Goal: Transaction & Acquisition: Purchase product/service

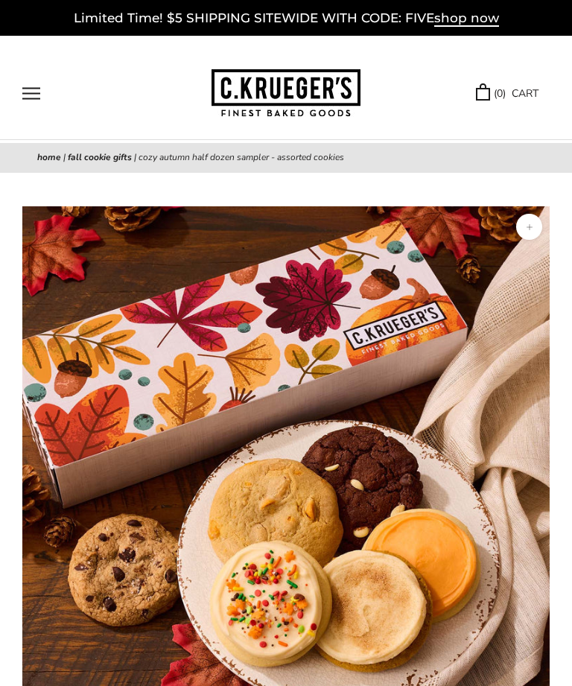
click at [37, 98] on button "Open navigation" at bounding box center [31, 93] width 18 height 13
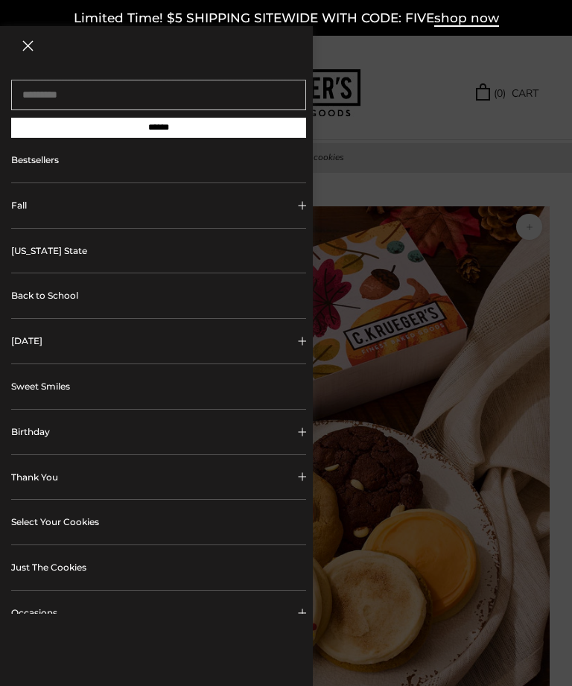
click at [226, 525] on link "Select Your Cookies" at bounding box center [158, 522] width 295 height 45
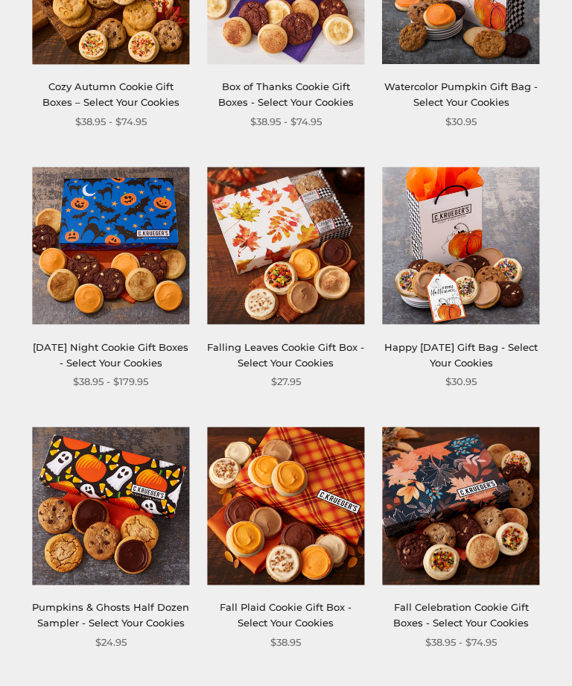
scroll to position [388, 0]
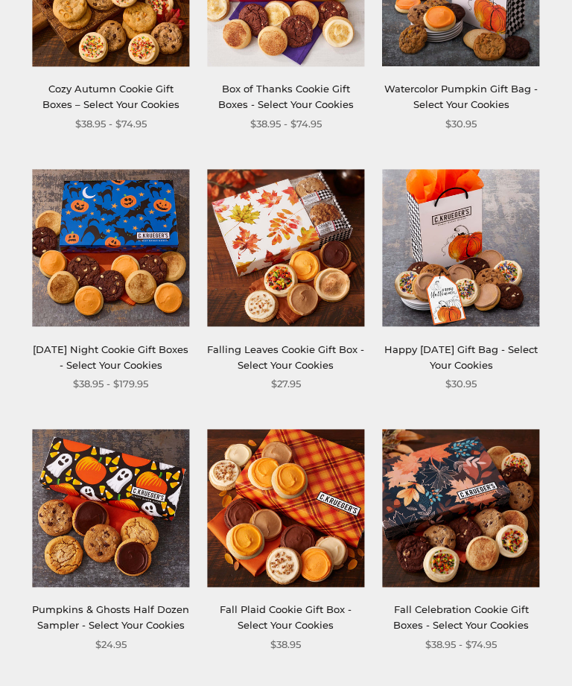
click at [297, 261] on img at bounding box center [285, 248] width 157 height 157
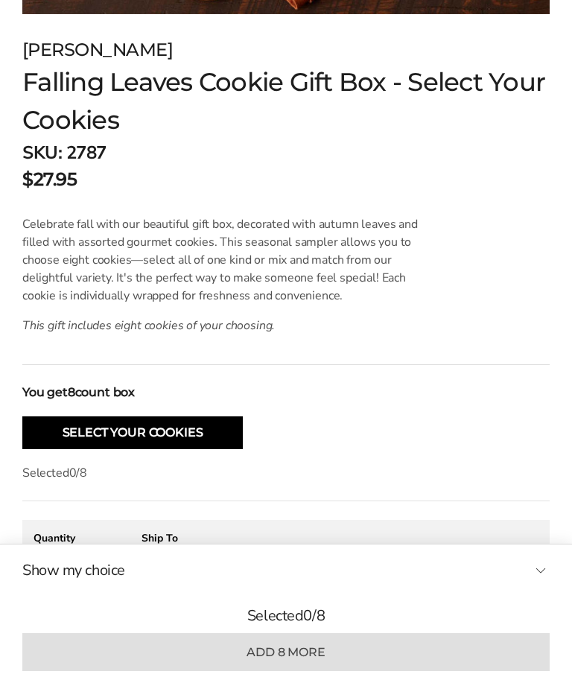
scroll to position [711, 0]
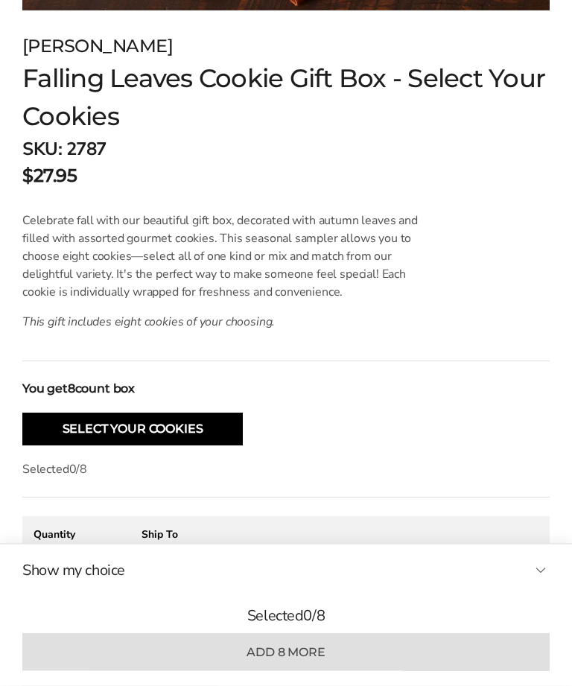
click at [185, 434] on button "Select Your Cookies" at bounding box center [132, 429] width 220 height 33
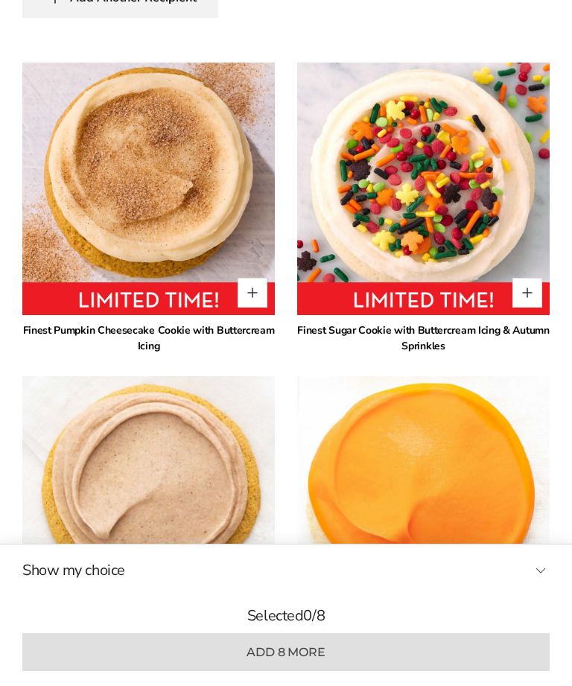
scroll to position [1429, 0]
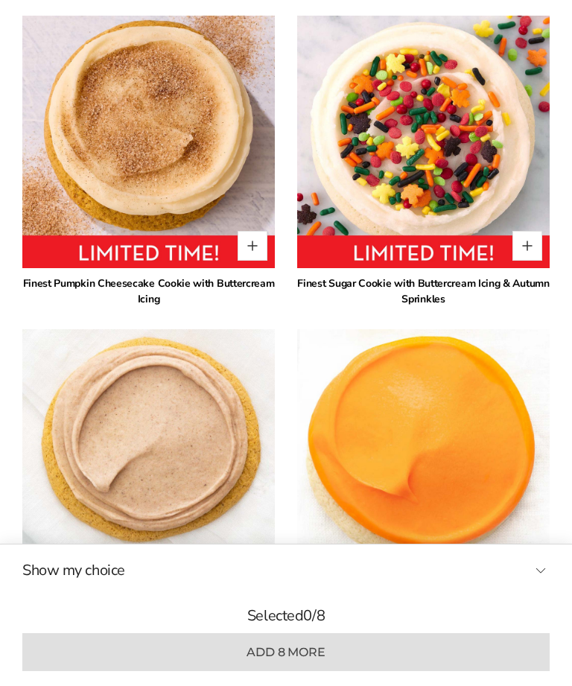
click at [255, 252] on button "Quantity button plus" at bounding box center [253, 246] width 30 height 30
type input "*"
click at [530, 250] on button "Quantity button plus" at bounding box center [527, 246] width 30 height 30
type input "*"
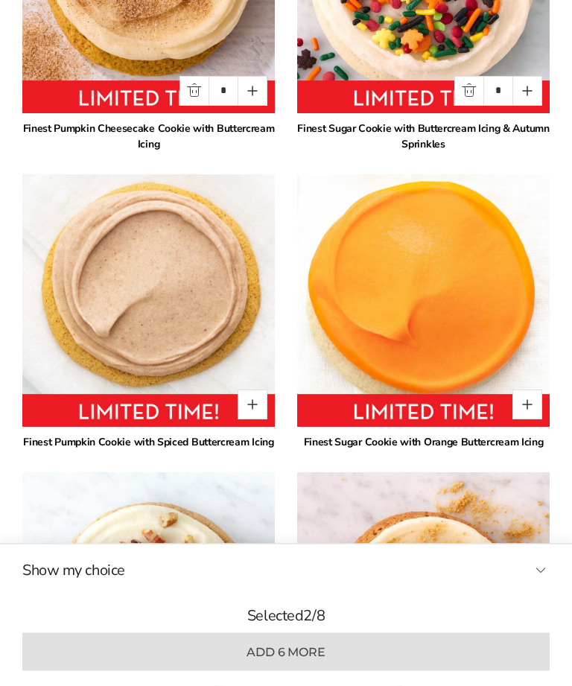
scroll to position [1584, 0]
click at [249, 412] on button "Quantity button plus" at bounding box center [253, 404] width 30 height 30
type input "*"
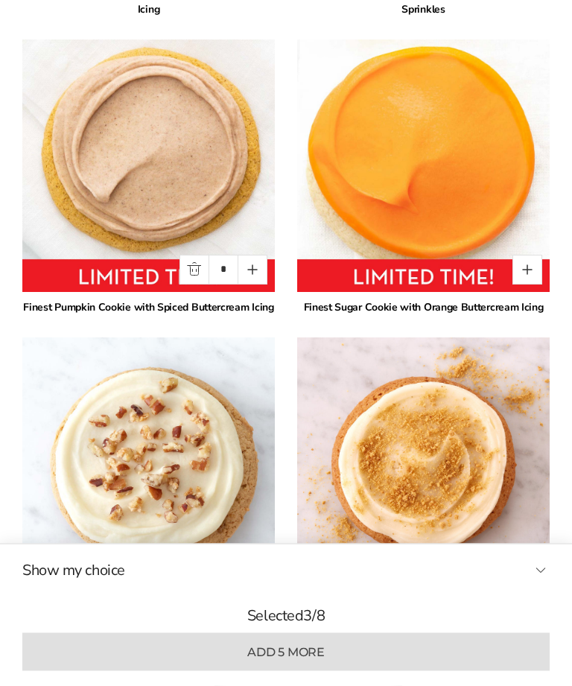
scroll to position [1729, 0]
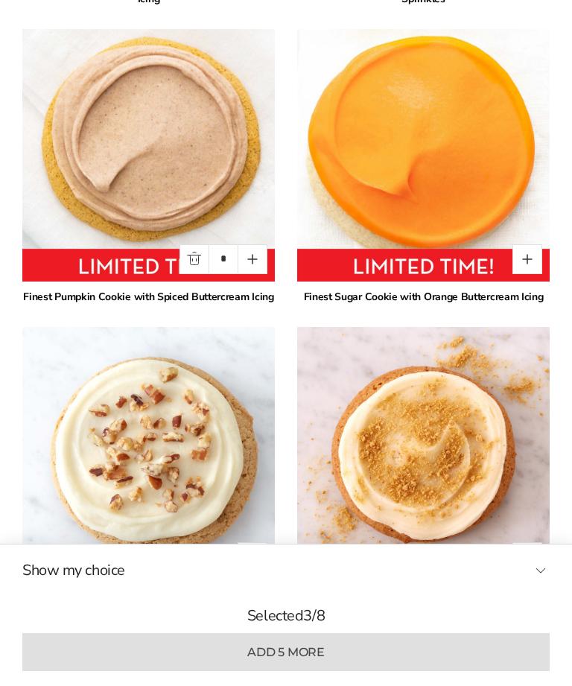
click at [535, 261] on button "Quantity button plus" at bounding box center [527, 259] width 30 height 30
type input "*"
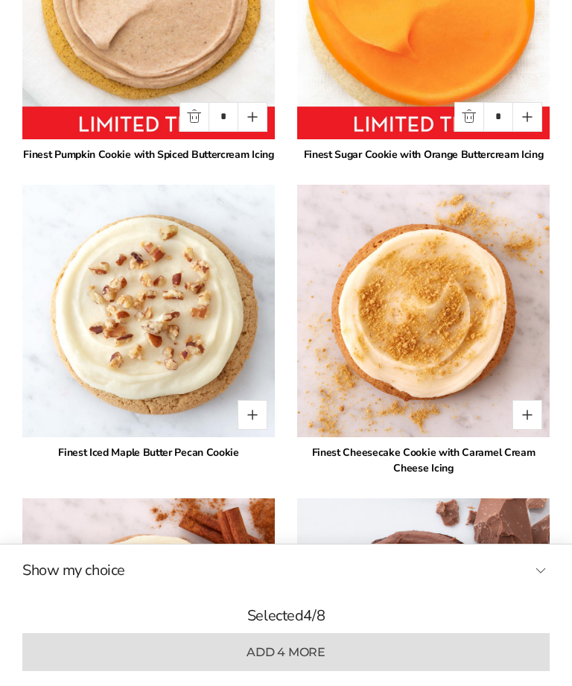
scroll to position [1882, 0]
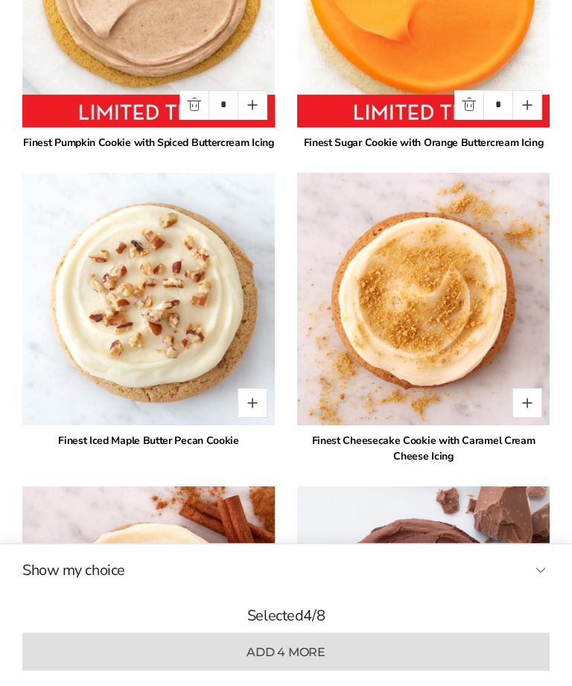
click at [255, 407] on button "Quantity button plus" at bounding box center [253, 404] width 30 height 30
type input "*"
click at [524, 407] on button "Quantity button plus" at bounding box center [527, 403] width 30 height 30
type input "*"
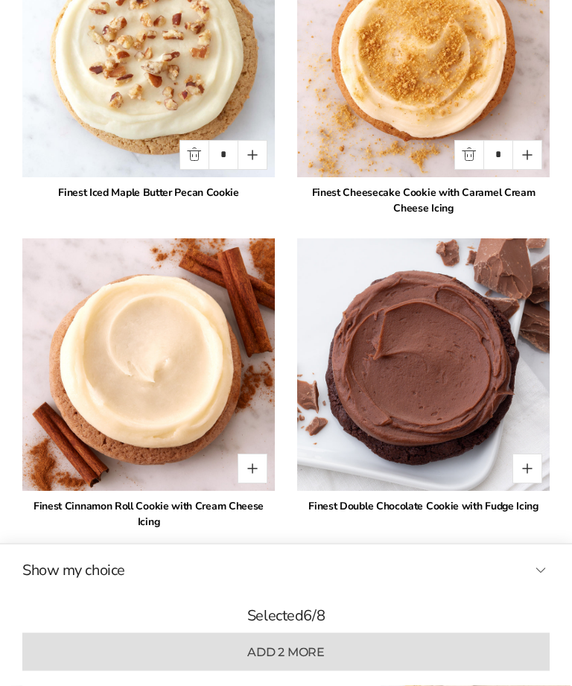
scroll to position [2131, 0]
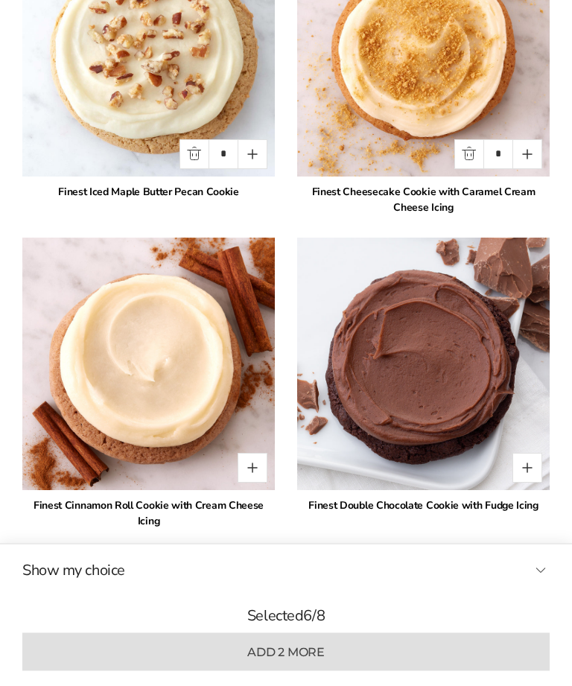
click at [255, 468] on button "Quantity button plus" at bounding box center [253, 468] width 30 height 30
type input "*"
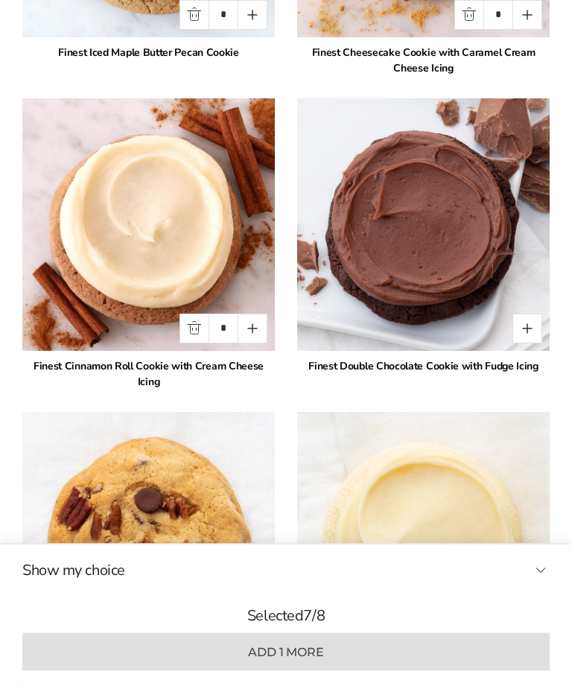
scroll to position [2271, 0]
click at [535, 326] on button "Quantity button plus" at bounding box center [527, 328] width 30 height 30
type input "*"
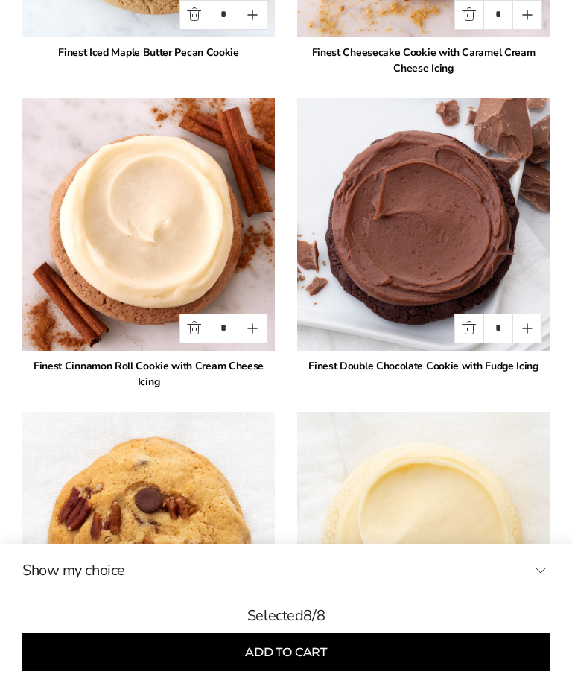
click at [302, 658] on button "Add to cart" at bounding box center [285, 652] width 527 height 38
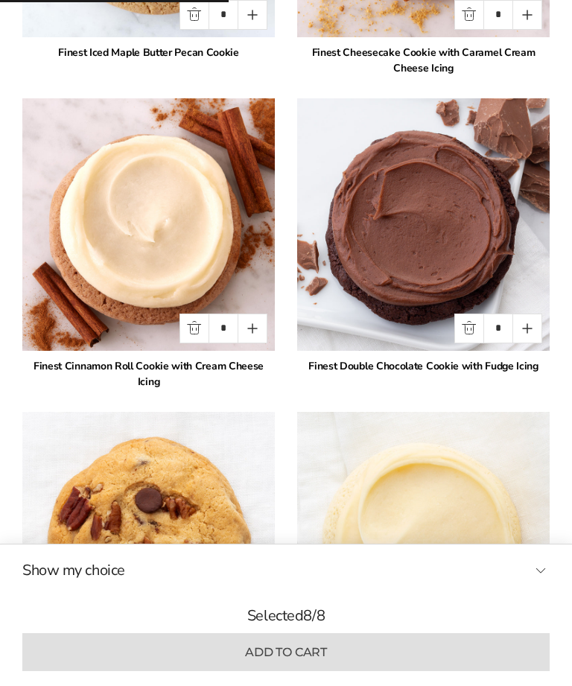
type input "*"
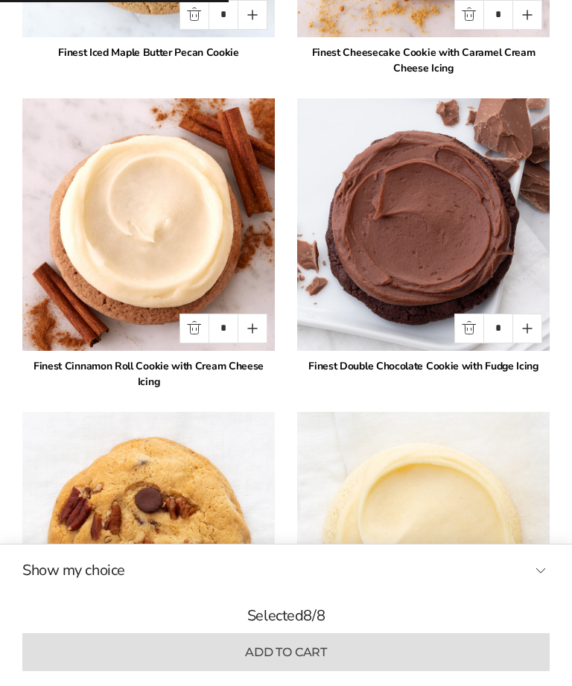
type input "*"
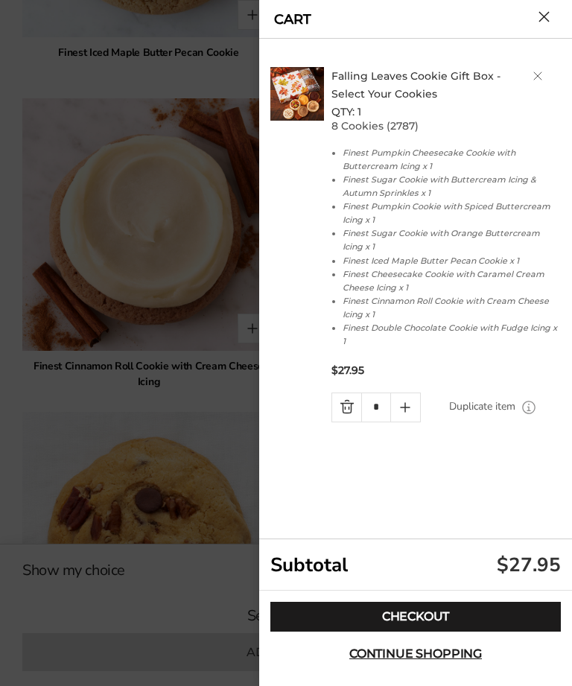
click at [424, 621] on link "Checkout" at bounding box center [415, 617] width 290 height 30
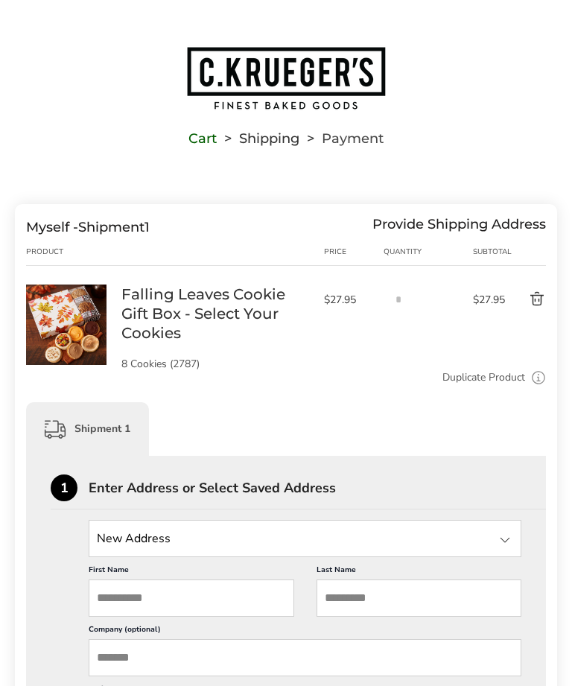
click at [190, 548] on input "State" at bounding box center [305, 538] width 433 height 37
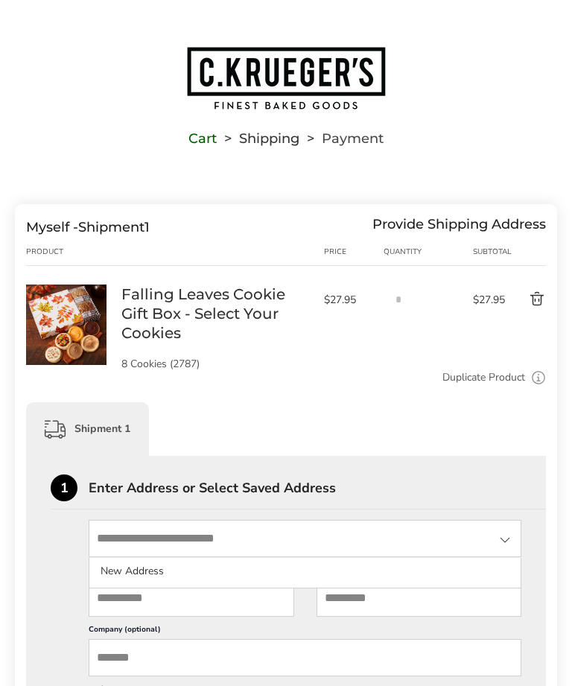
scroll to position [78, 0]
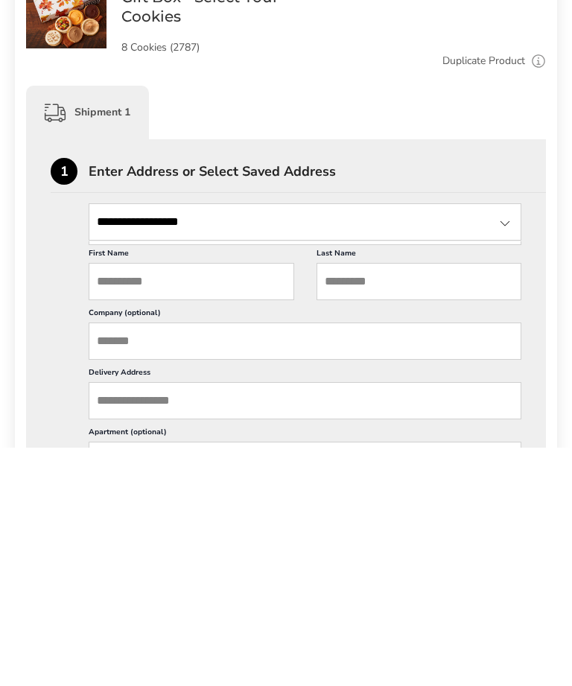
type input "**********"
click at [211, 501] on input "First Name" at bounding box center [192, 519] width 206 height 37
type input "*****"
click at [401, 501] on input "Last Name" at bounding box center [419, 519] width 206 height 37
type input "*********"
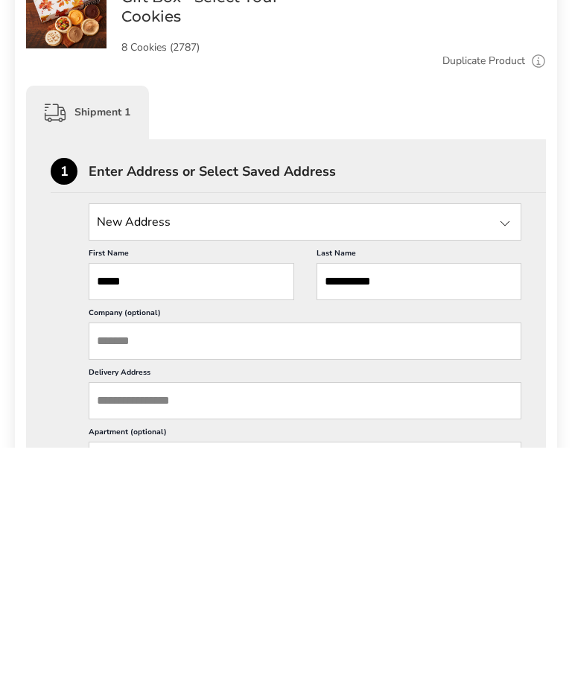
click at [229, 620] on input "Delivery Address" at bounding box center [305, 638] width 433 height 37
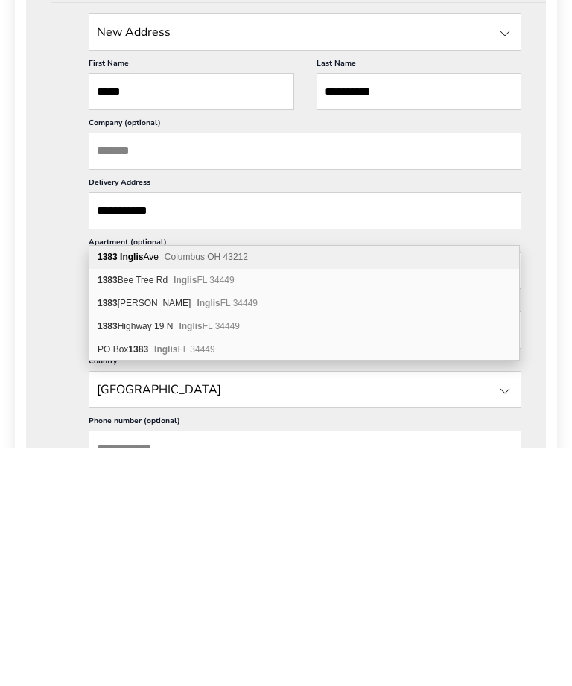
click at [253, 484] on div "[STREET_ADDRESS]" at bounding box center [304, 495] width 430 height 23
type input "**********"
type input "********"
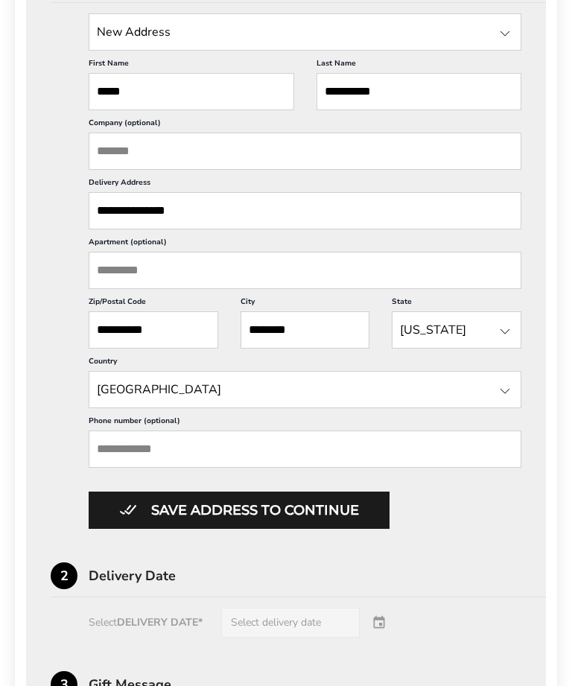
click at [167, 468] on input "Phone number (optional)" at bounding box center [305, 448] width 433 height 37
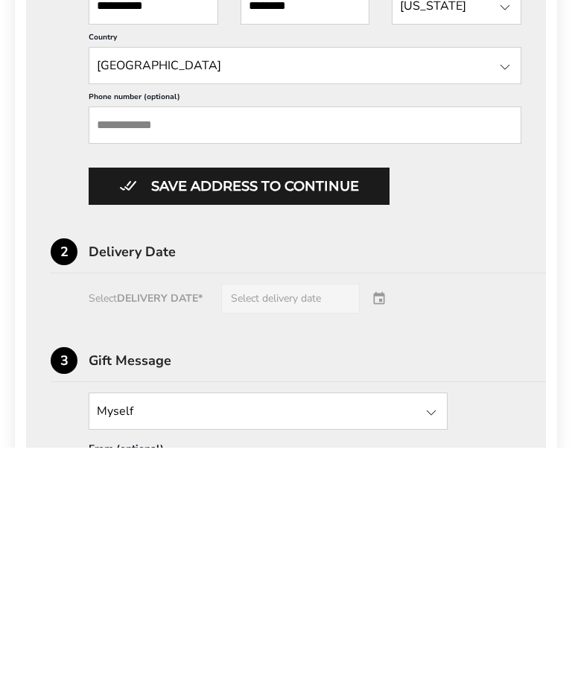
scroll to position [594, 0]
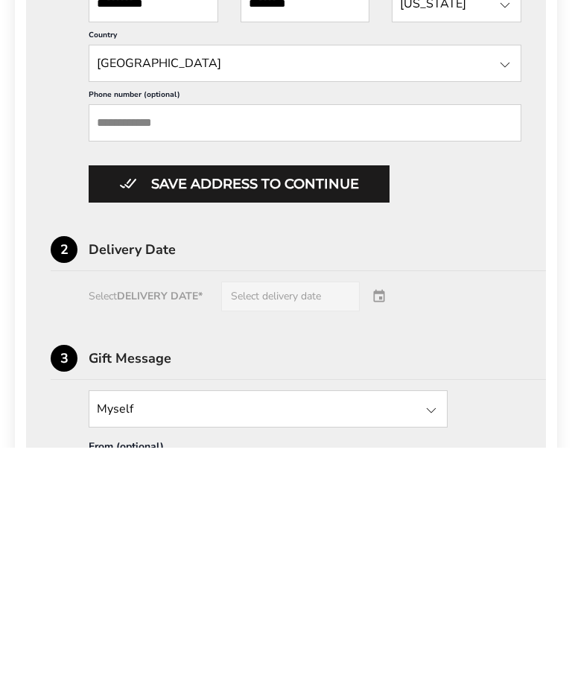
click at [384, 520] on div "Select DELIVERY DATE* Select delivery date" at bounding box center [286, 535] width 471 height 30
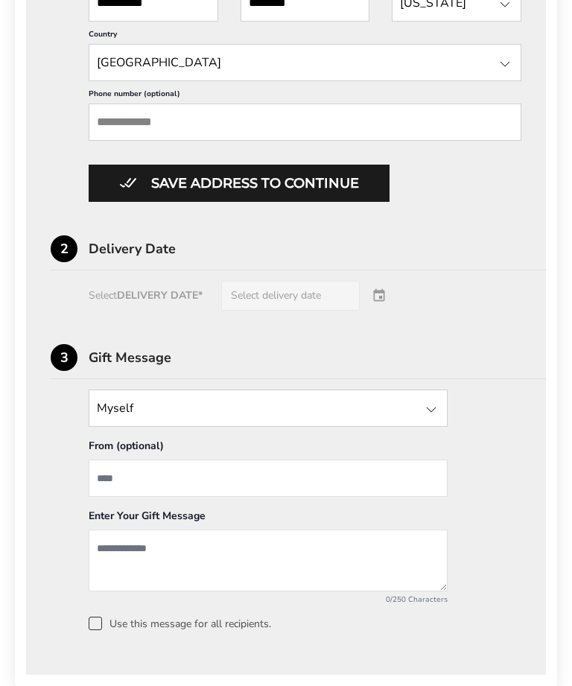
click at [375, 311] on div "Select DELIVERY DATE* Select delivery date" at bounding box center [286, 296] width 471 height 30
click at [384, 311] on div "Select DELIVERY DATE* Select delivery date" at bounding box center [286, 296] width 471 height 30
click at [156, 311] on div "Select DELIVERY DATE* Select delivery date" at bounding box center [286, 296] width 471 height 30
click at [294, 311] on div "Select DELIVERY DATE* Select delivery date" at bounding box center [286, 296] width 471 height 30
click at [267, 202] on button "Save address to continue" at bounding box center [239, 183] width 301 height 37
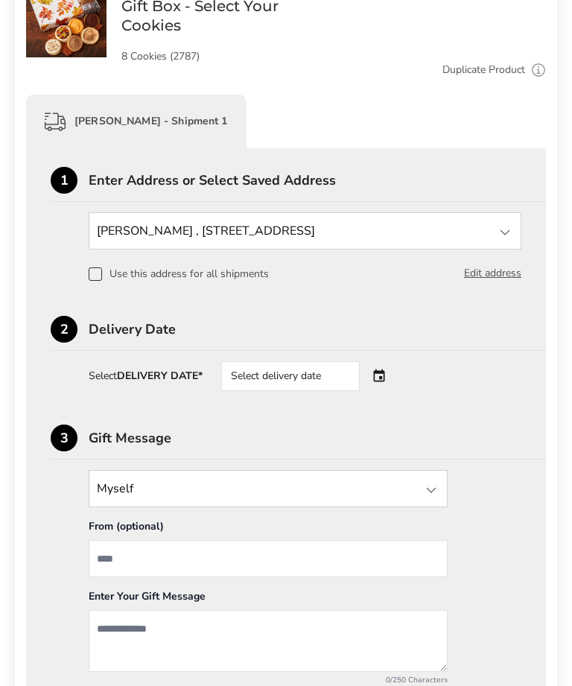
scroll to position [306, 0]
click at [302, 385] on div "Select delivery date" at bounding box center [290, 378] width 139 height 30
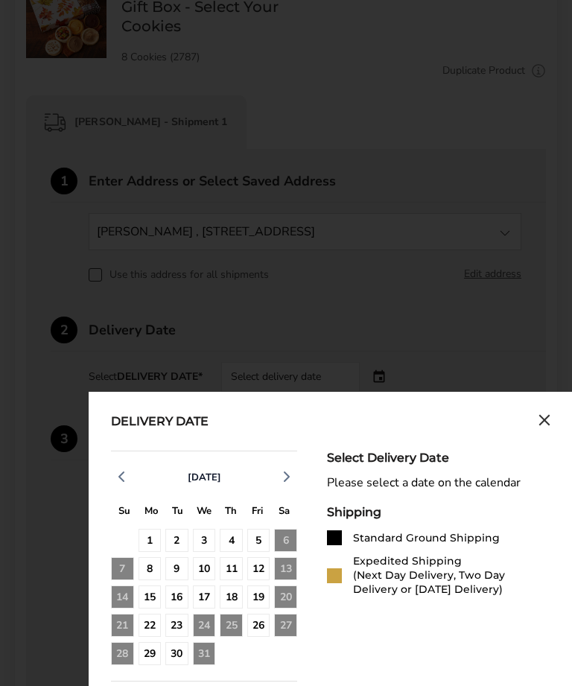
scroll to position [307, 0]
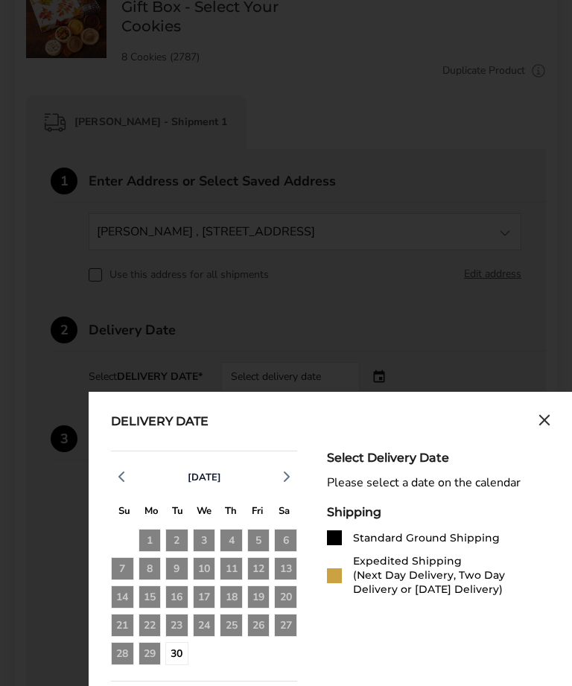
click at [292, 480] on icon "button" at bounding box center [287, 477] width 18 height 18
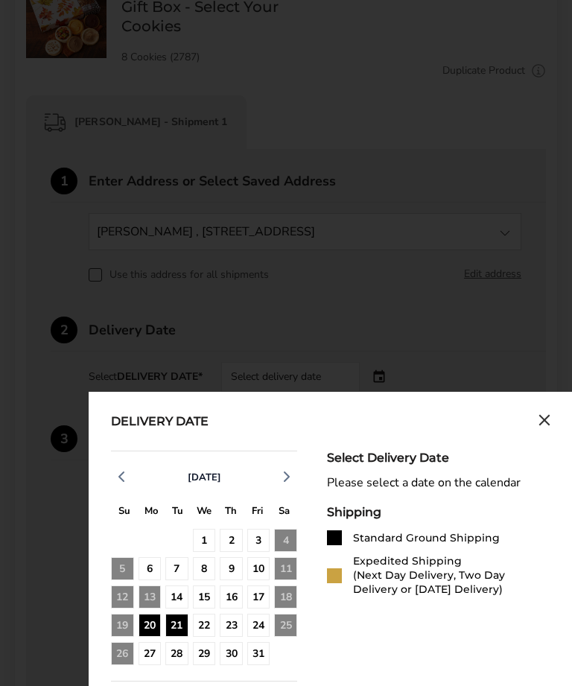
click at [169, 634] on div "21" at bounding box center [176, 625] width 23 height 23
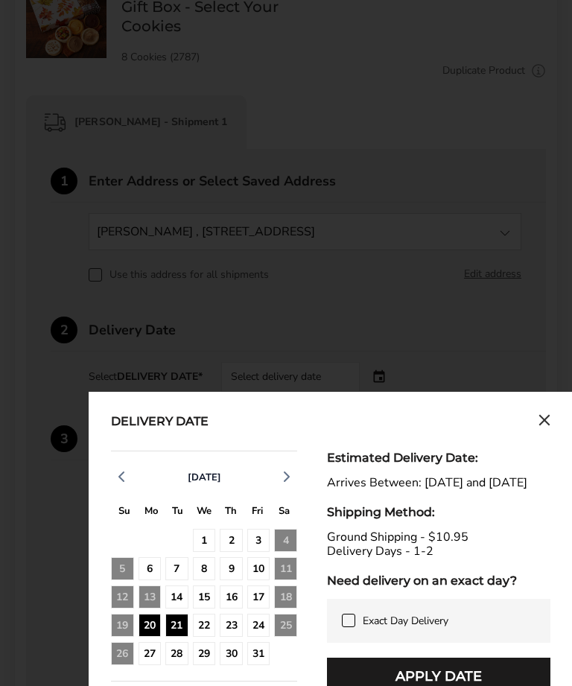
click at [179, 634] on div "21" at bounding box center [176, 625] width 23 height 23
click at [550, 418] on icon "Close calendar" at bounding box center [544, 420] width 12 height 13
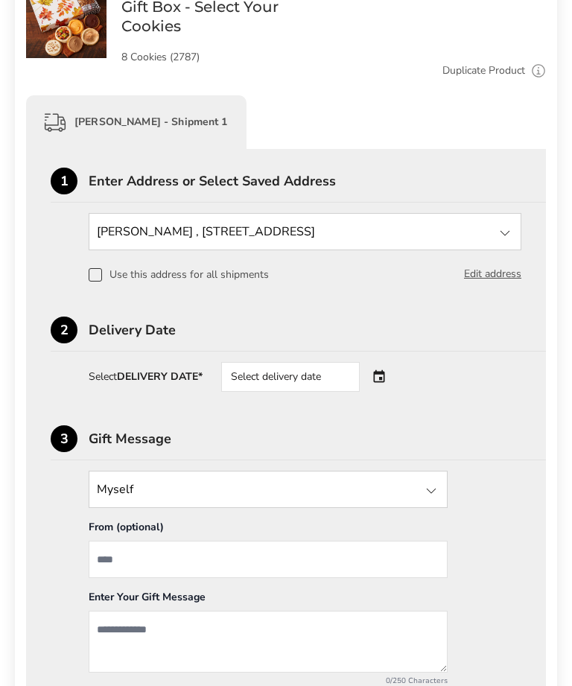
click at [432, 494] on div at bounding box center [431, 491] width 18 height 18
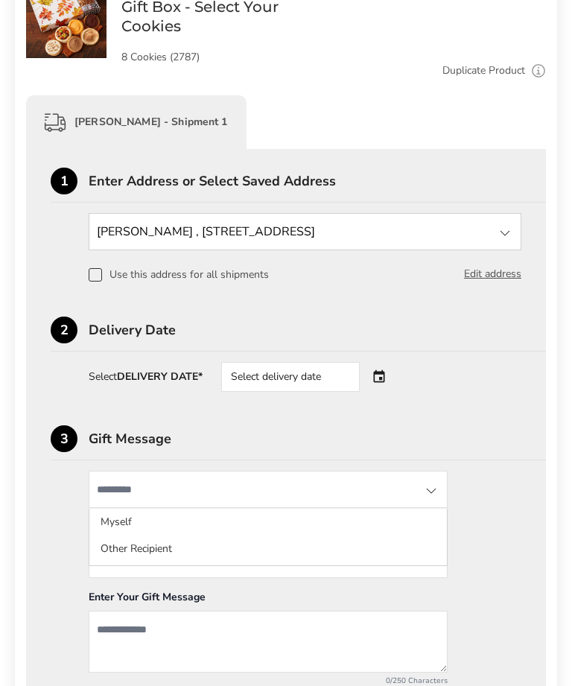
click at [118, 532] on li "Myself" at bounding box center [267, 522] width 357 height 27
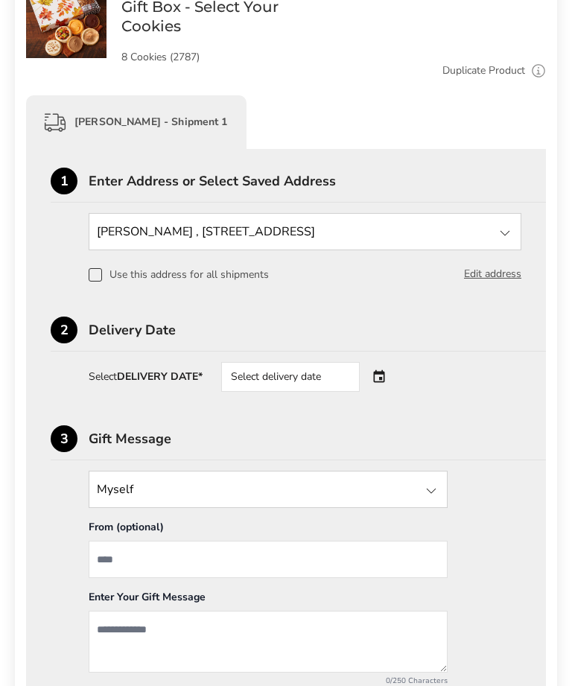
click at [431, 496] on div at bounding box center [431, 491] width 18 height 18
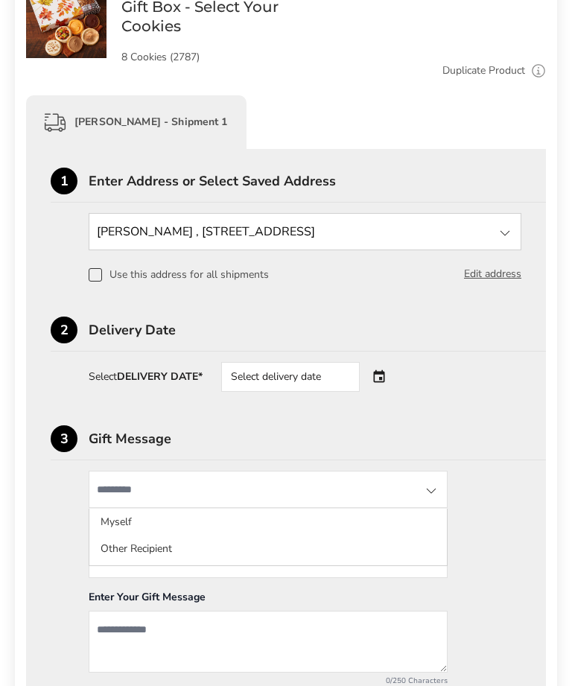
click at [156, 558] on li "Other Recipient" at bounding box center [267, 548] width 357 height 27
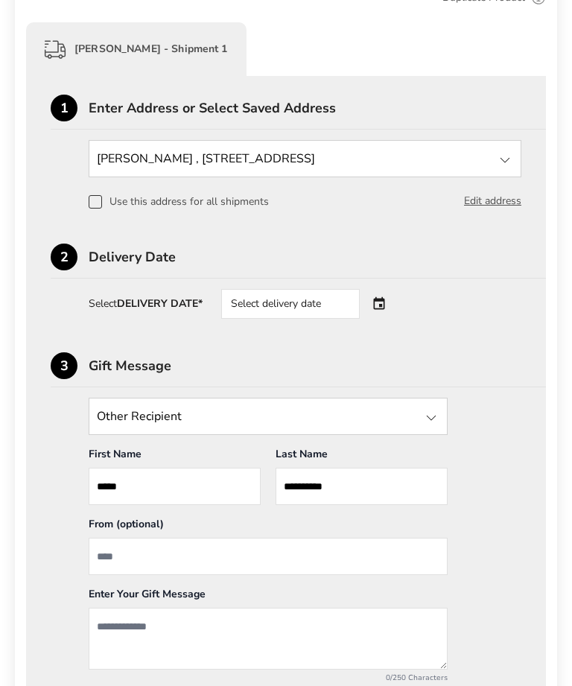
scroll to position [380, 0]
click at [156, 561] on input "From" at bounding box center [268, 556] width 359 height 37
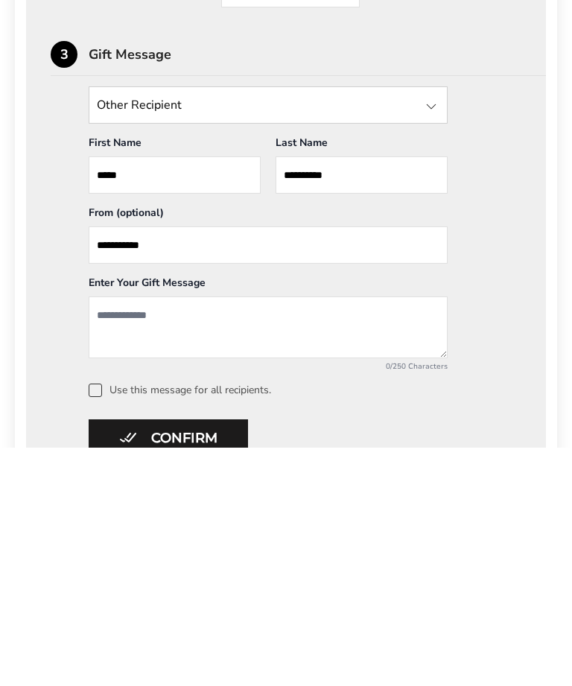
type input "**********"
click at [238, 535] on textarea "Add a message" at bounding box center [268, 566] width 359 height 62
type textarea "**********"
click at [194, 658] on button "Confirm" at bounding box center [168, 676] width 159 height 37
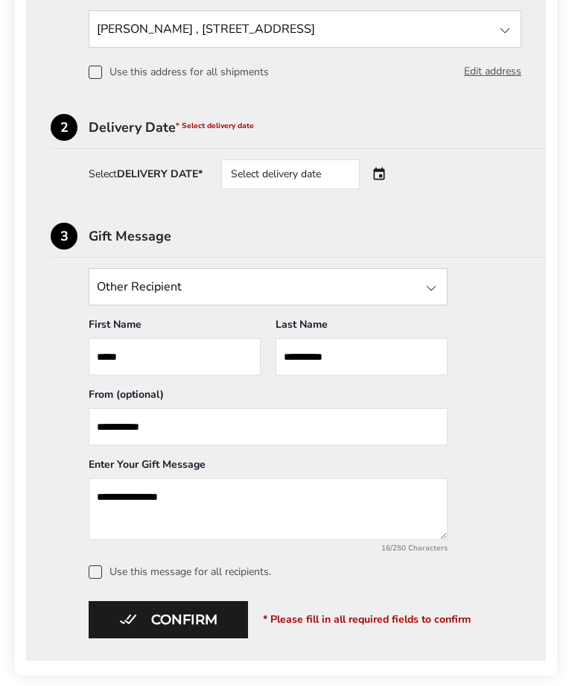
scroll to position [508, 0]
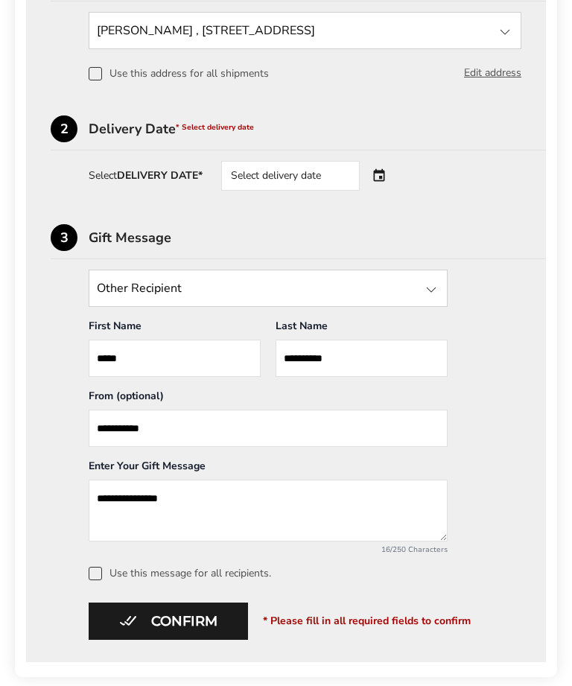
click at [294, 176] on div "Select delivery date" at bounding box center [290, 176] width 139 height 30
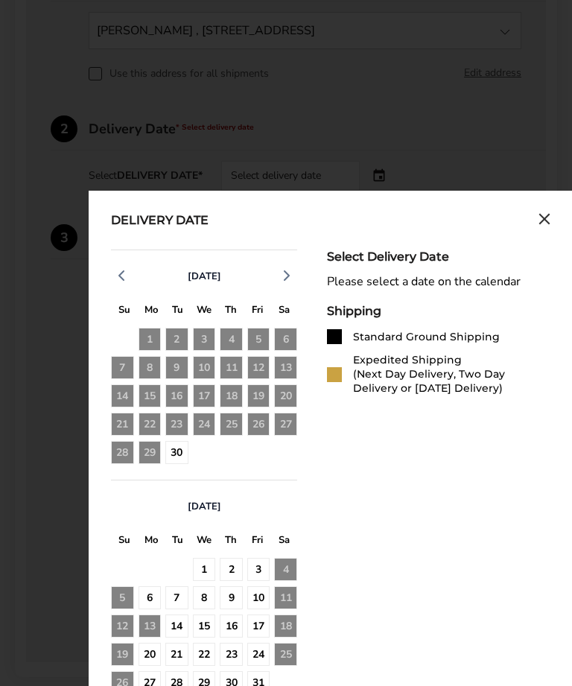
click at [155, 661] on div "20" at bounding box center [150, 654] width 23 height 23
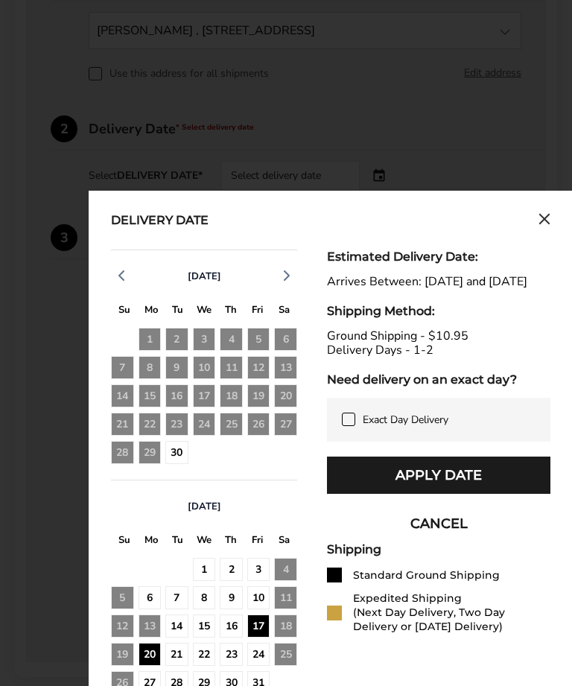
click at [179, 660] on div "21" at bounding box center [176, 654] width 23 height 23
click at [439, 494] on button "Apply Date" at bounding box center [438, 474] width 223 height 37
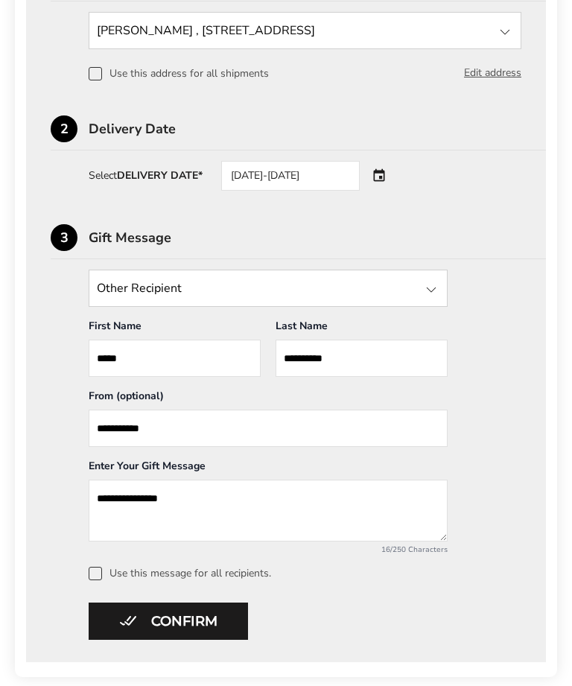
click at [183, 628] on button "Confirm" at bounding box center [168, 620] width 159 height 37
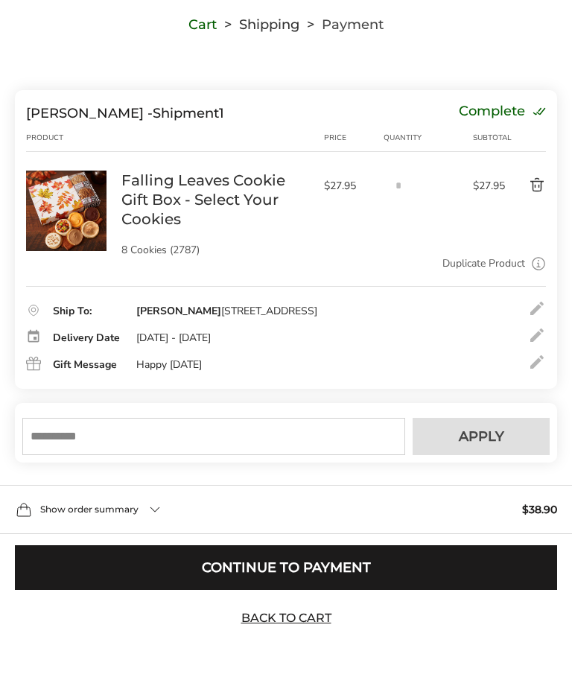
scroll to position [92, 0]
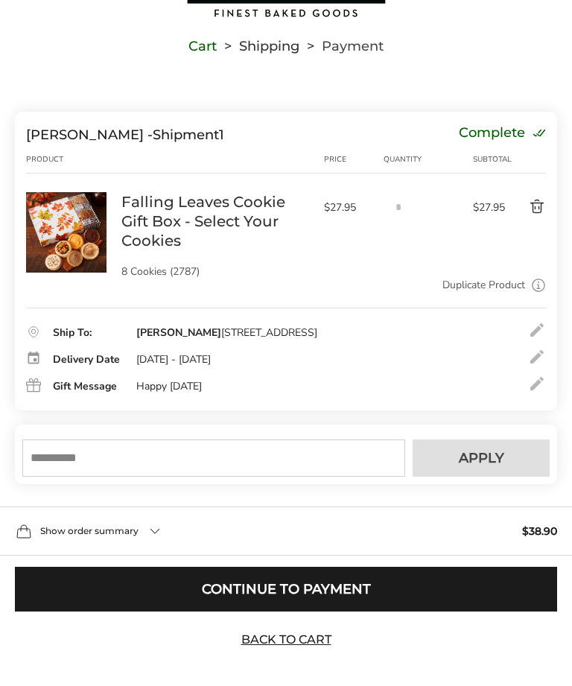
click at [120, 477] on input "text" at bounding box center [213, 457] width 383 height 37
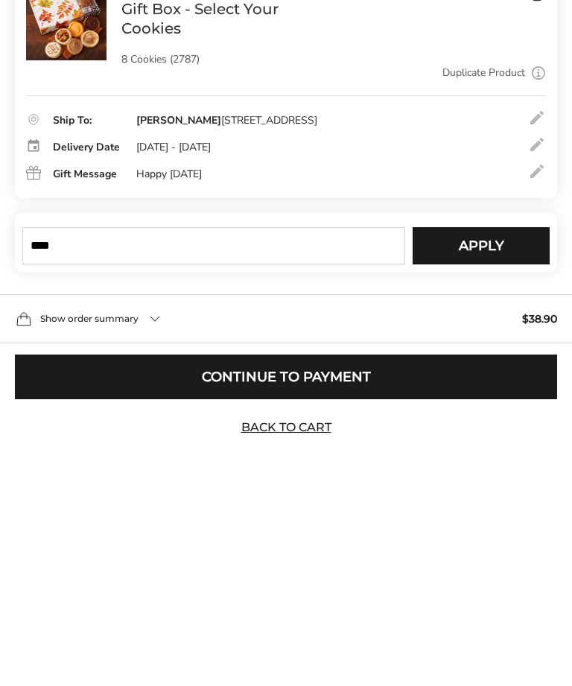
type input "****"
click at [489, 430] on span "Apply" at bounding box center [481, 436] width 45 height 13
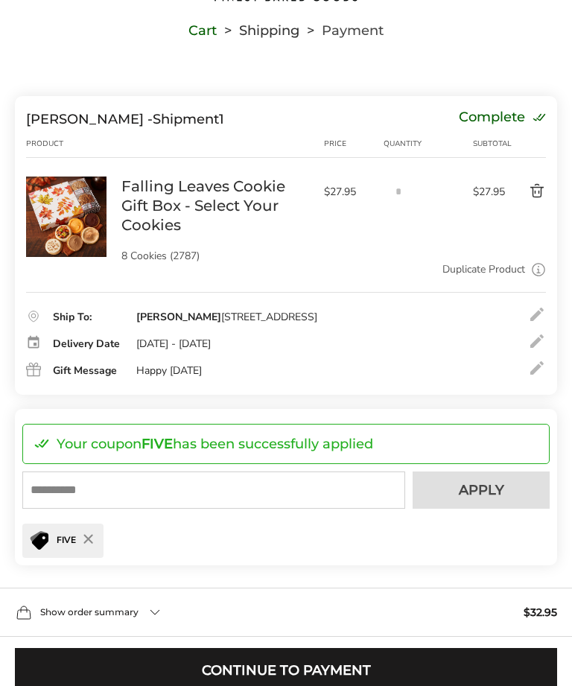
scroll to position [189, 0]
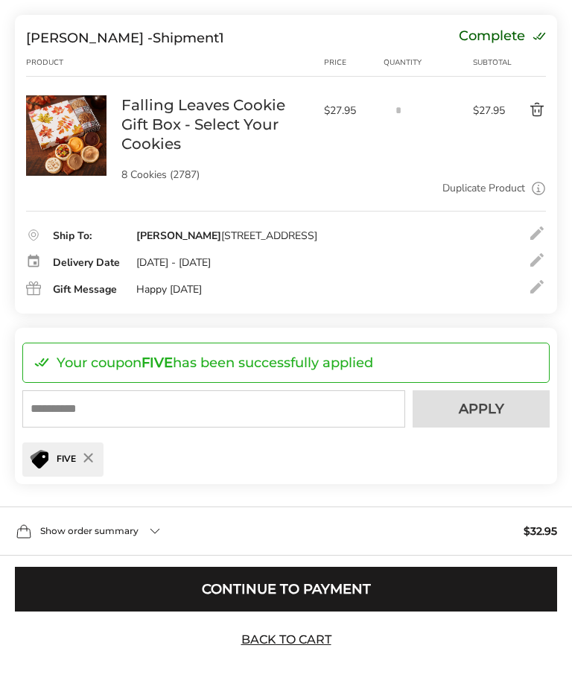
click at [98, 556] on div "Show order summary $32.95" at bounding box center [286, 530] width 572 height 49
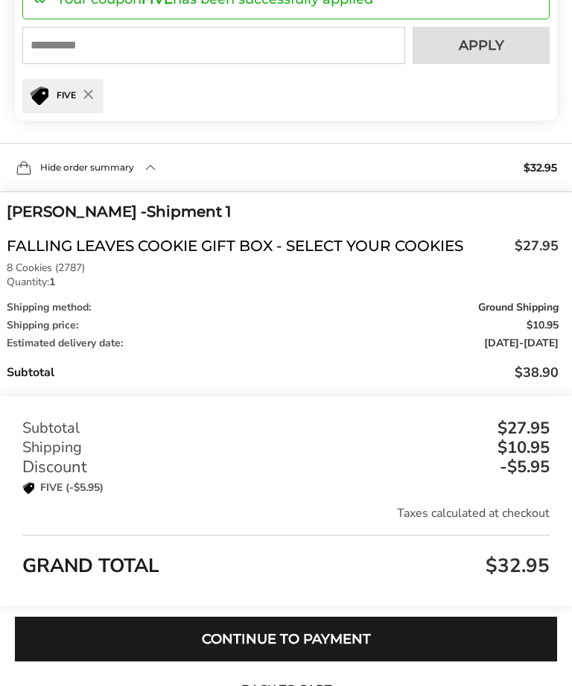
scroll to position [553, 0]
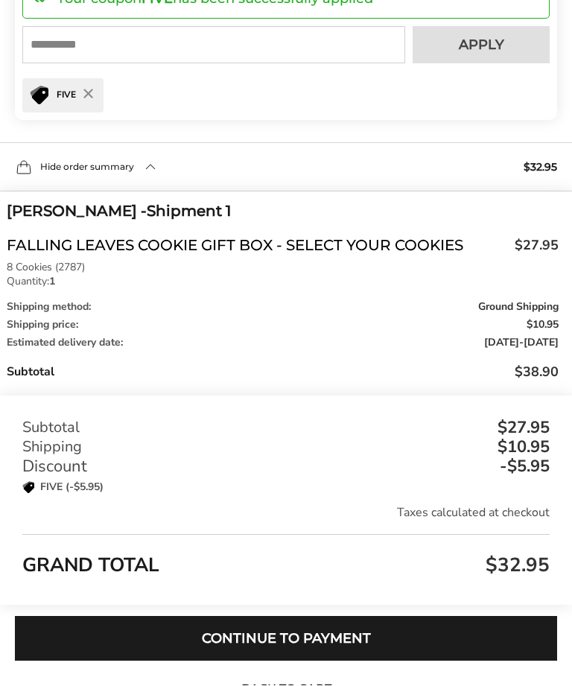
click at [283, 661] on button "Continue to Payment" at bounding box center [286, 639] width 542 height 45
